Goal: Entertainment & Leisure: Consume media (video, audio)

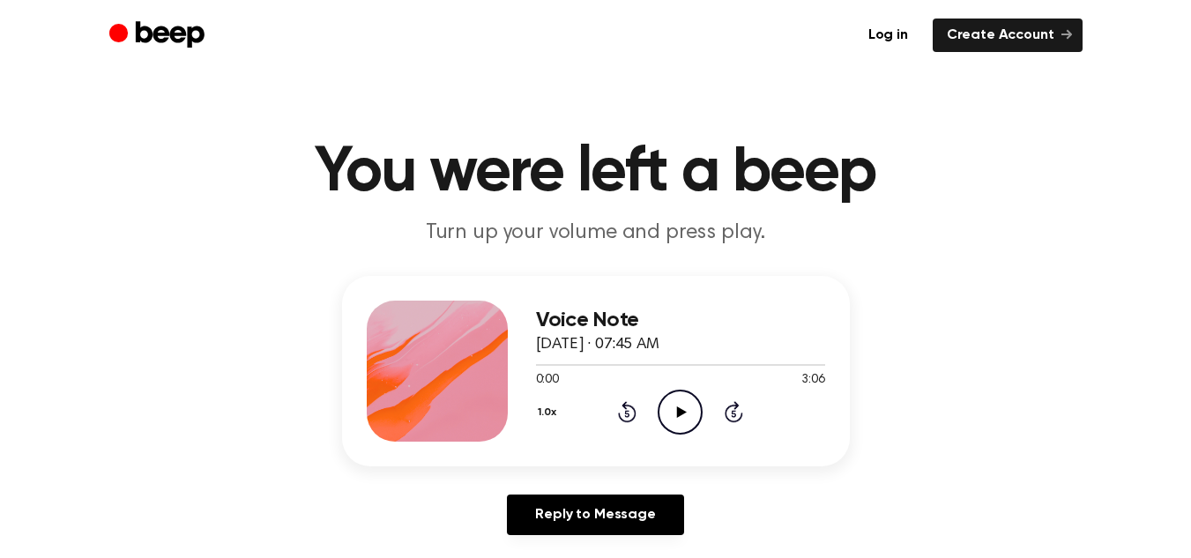
click at [775, 407] on div "1.0x Rewind 5 seconds Play Audio Skip 5 seconds" at bounding box center [680, 412] width 289 height 45
click at [666, 405] on icon "Play Audio" at bounding box center [680, 412] width 45 height 45
click at [677, 409] on icon at bounding box center [680, 412] width 8 height 11
click at [676, 394] on icon "Play Audio" at bounding box center [680, 412] width 45 height 45
click at [677, 392] on icon "Pause Audio" at bounding box center [680, 412] width 45 height 45
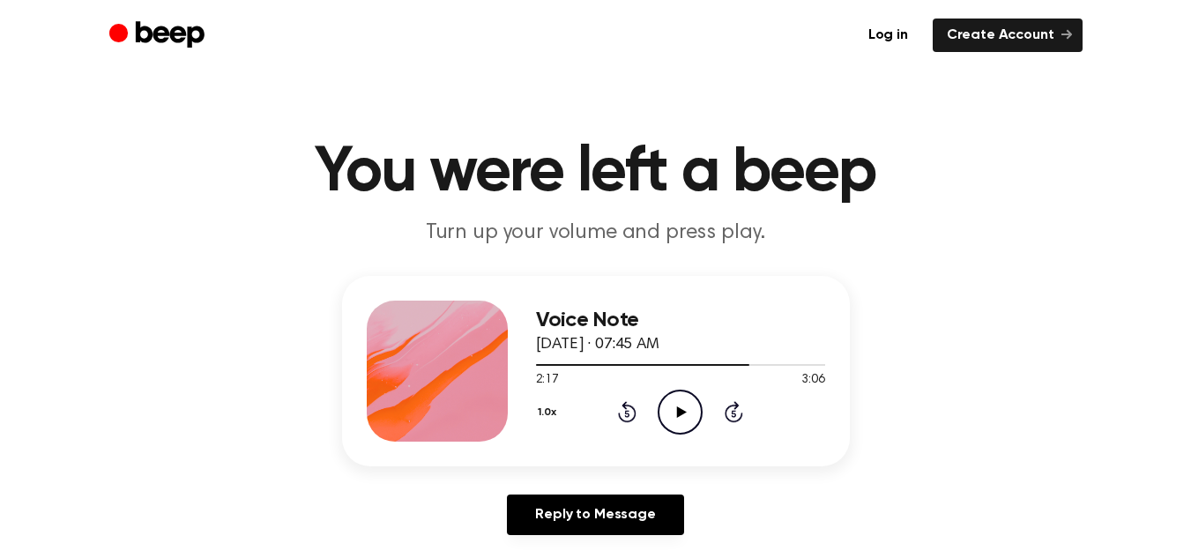
drag, startPoint x: 677, startPoint y: 392, endPoint x: 679, endPoint y: 291, distance: 101.4
click at [660, 373] on div "Voice Note [DATE] · 07:45 AM 2:17 3:06 Your browser does not support the [objec…" at bounding box center [680, 371] width 289 height 141
click at [601, 368] on div at bounding box center [680, 364] width 289 height 14
click at [639, 425] on div "1.0x Rewind 5 seconds Play Audio Skip 5 seconds" at bounding box center [680, 412] width 289 height 45
click at [638, 425] on div "1.0x Rewind 5 seconds Play Audio Skip 5 seconds" at bounding box center [680, 412] width 289 height 45
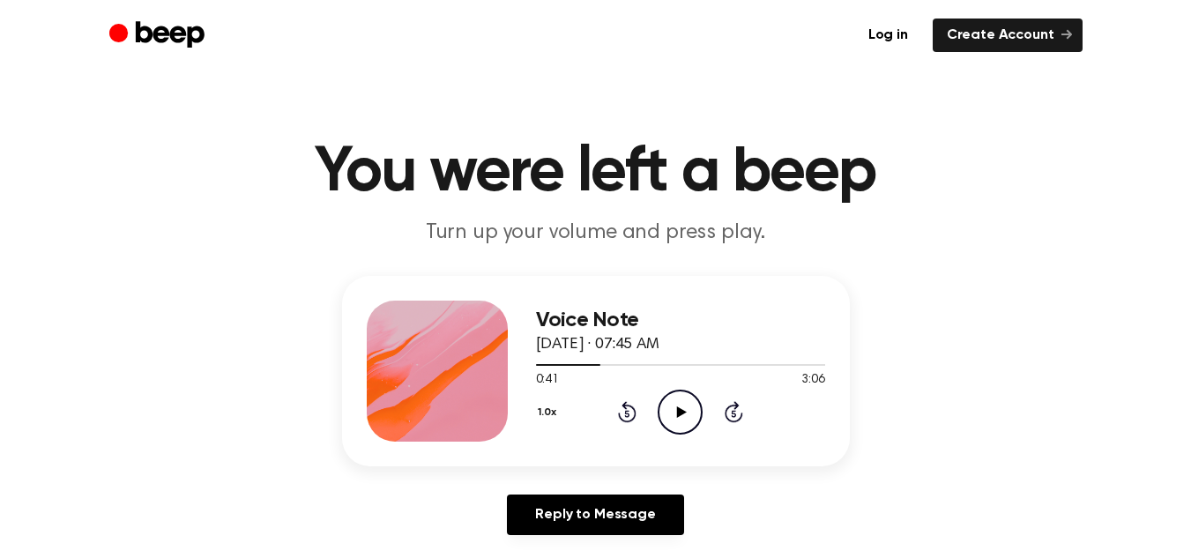
click at [627, 411] on icon at bounding box center [627, 414] width 4 height 7
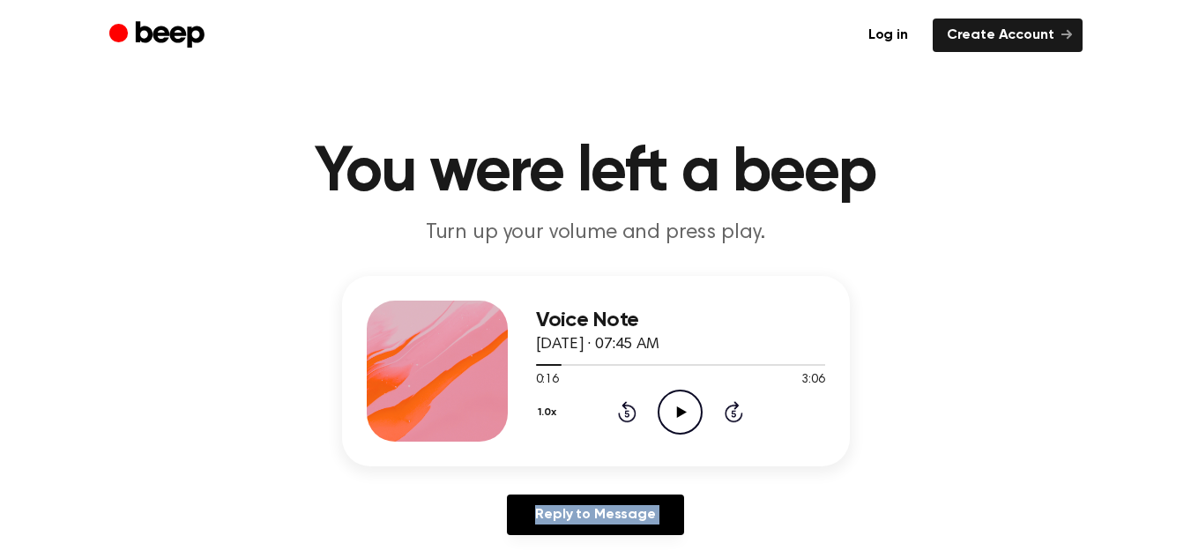
click at [627, 411] on icon at bounding box center [627, 414] width 4 height 7
click at [692, 422] on icon "Play Audio" at bounding box center [680, 412] width 45 height 45
click at [581, 368] on div at bounding box center [680, 364] width 289 height 14
click at [672, 430] on circle at bounding box center [680, 412] width 43 height 43
click at [536, 364] on div at bounding box center [604, 365] width 137 height 2
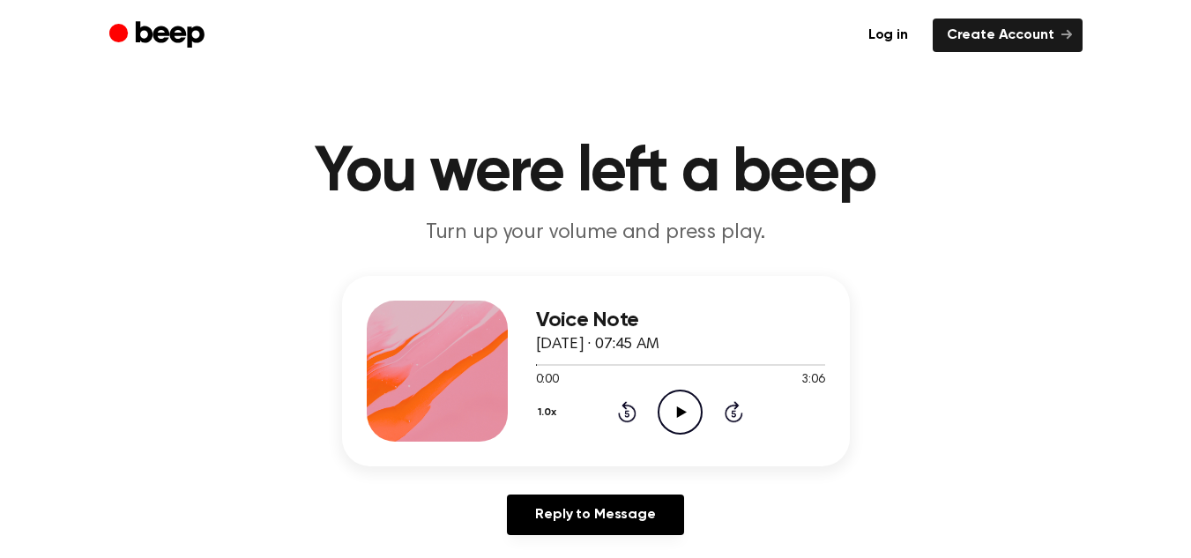
click at [683, 405] on icon "Play Audio" at bounding box center [680, 412] width 45 height 45
click at [684, 394] on icon "Pause Audio" at bounding box center [680, 412] width 45 height 45
click at [684, 394] on icon "Play Audio" at bounding box center [680, 412] width 45 height 45
click at [684, 384] on div "2:06 3:06" at bounding box center [680, 380] width 289 height 19
click at [683, 407] on icon at bounding box center [680, 412] width 8 height 11
